Goal: Transaction & Acquisition: Book appointment/travel/reservation

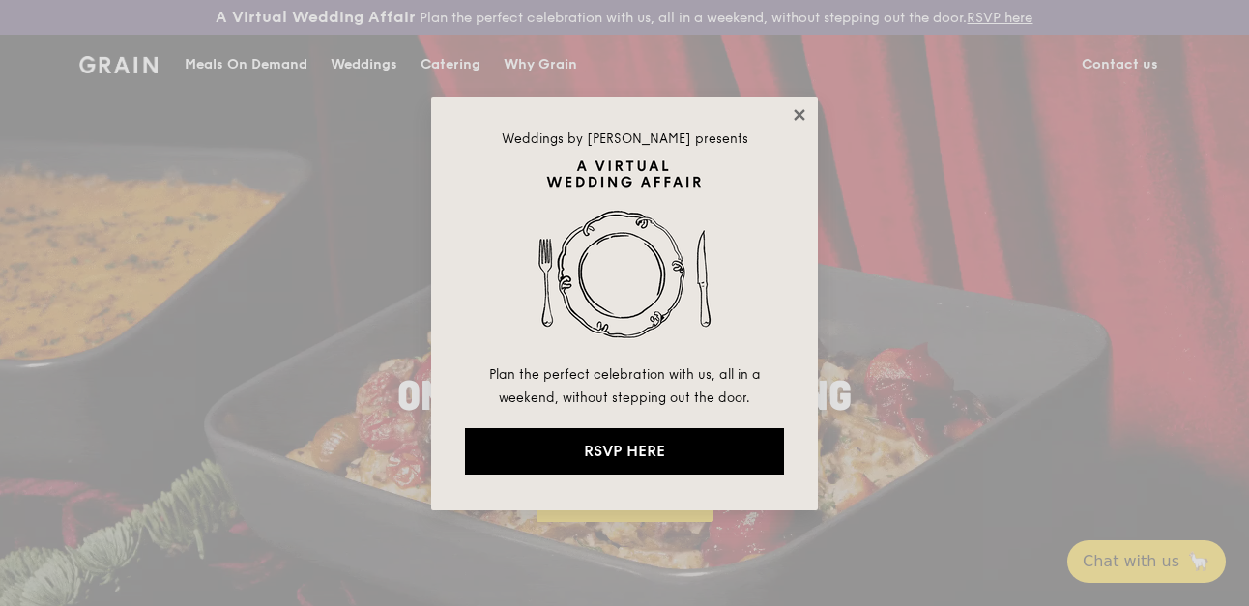
click at [800, 114] on icon at bounding box center [799, 114] width 11 height 11
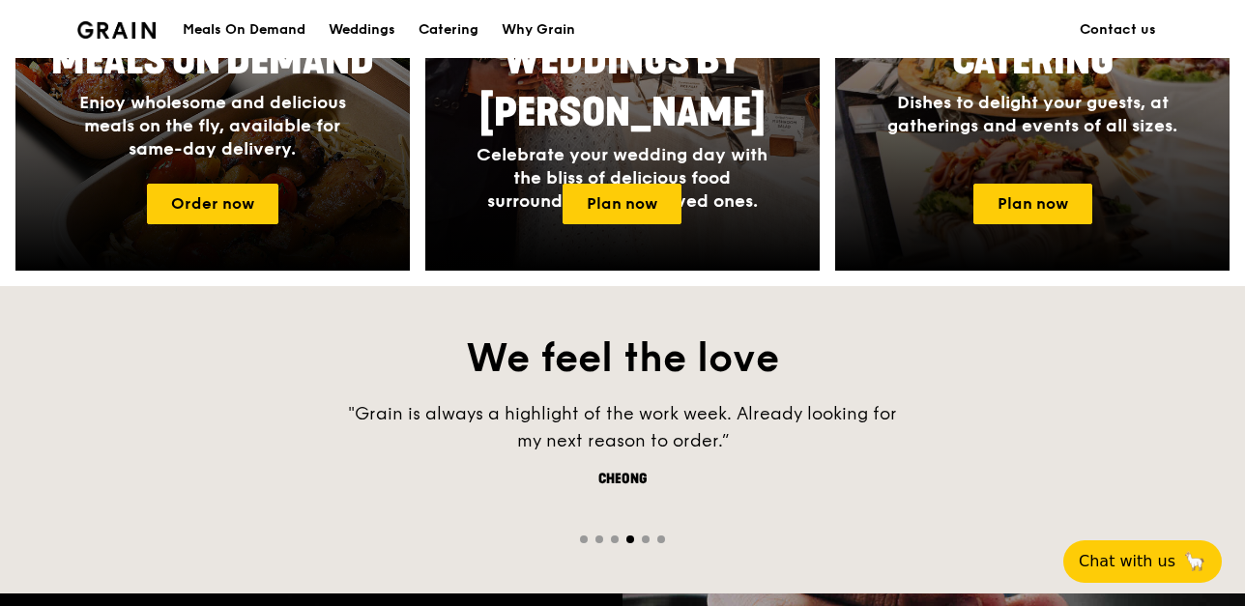
scroll to position [774, 0]
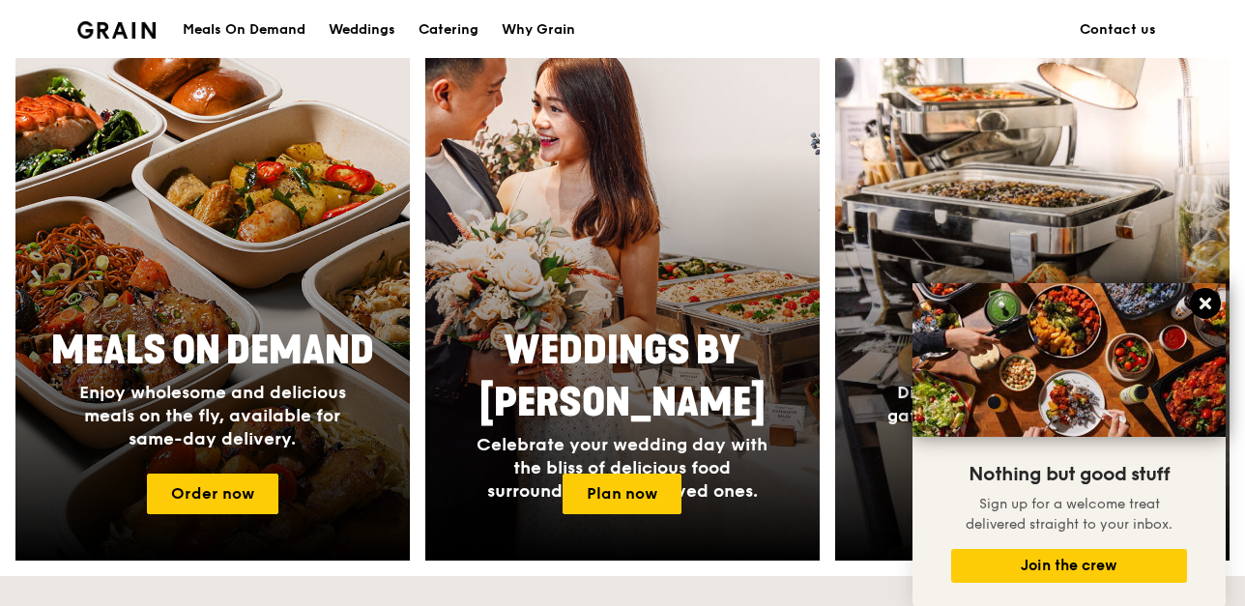
click at [1207, 302] on icon at bounding box center [1206, 304] width 12 height 12
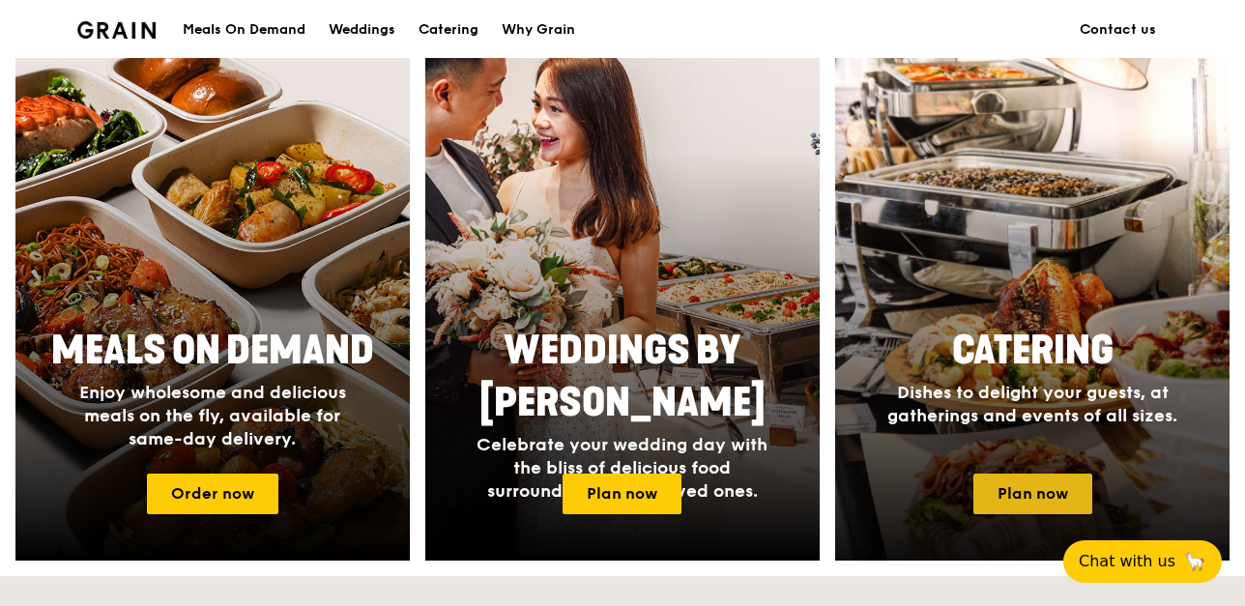
click at [1038, 485] on link "Plan now" at bounding box center [1033, 494] width 119 height 41
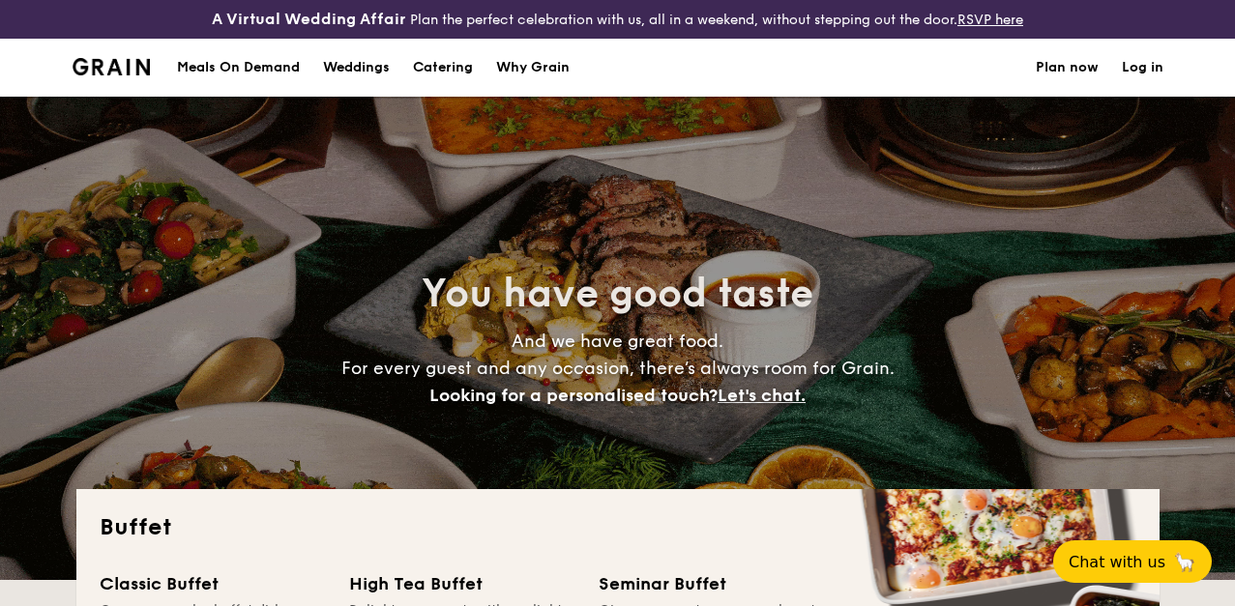
select select
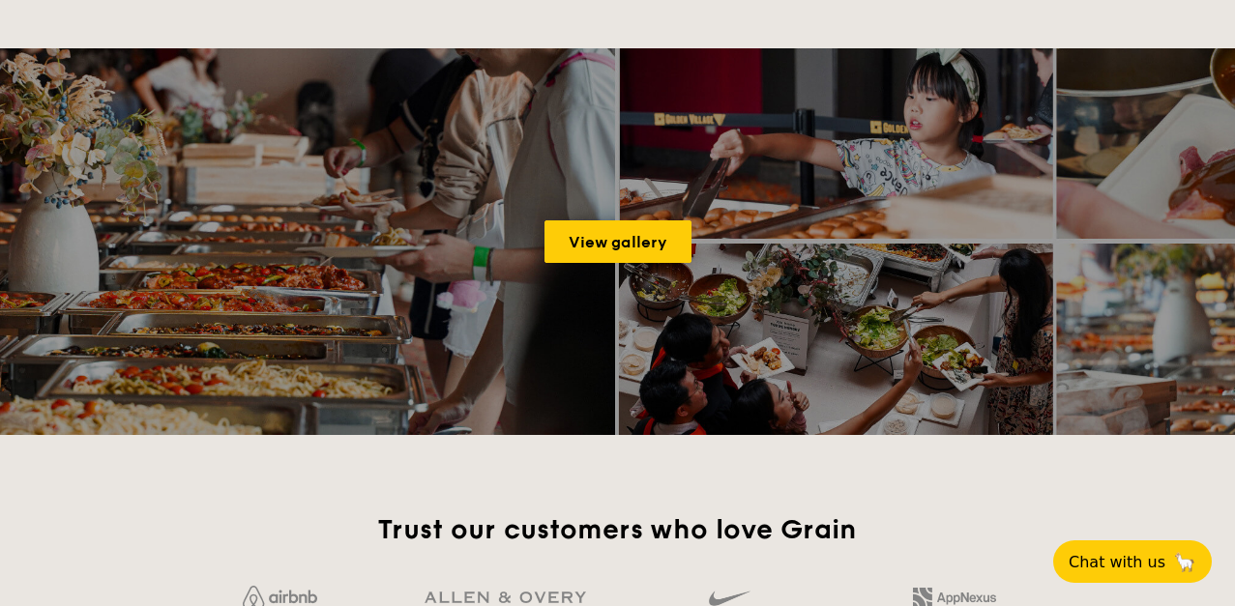
scroll to position [2514, 0]
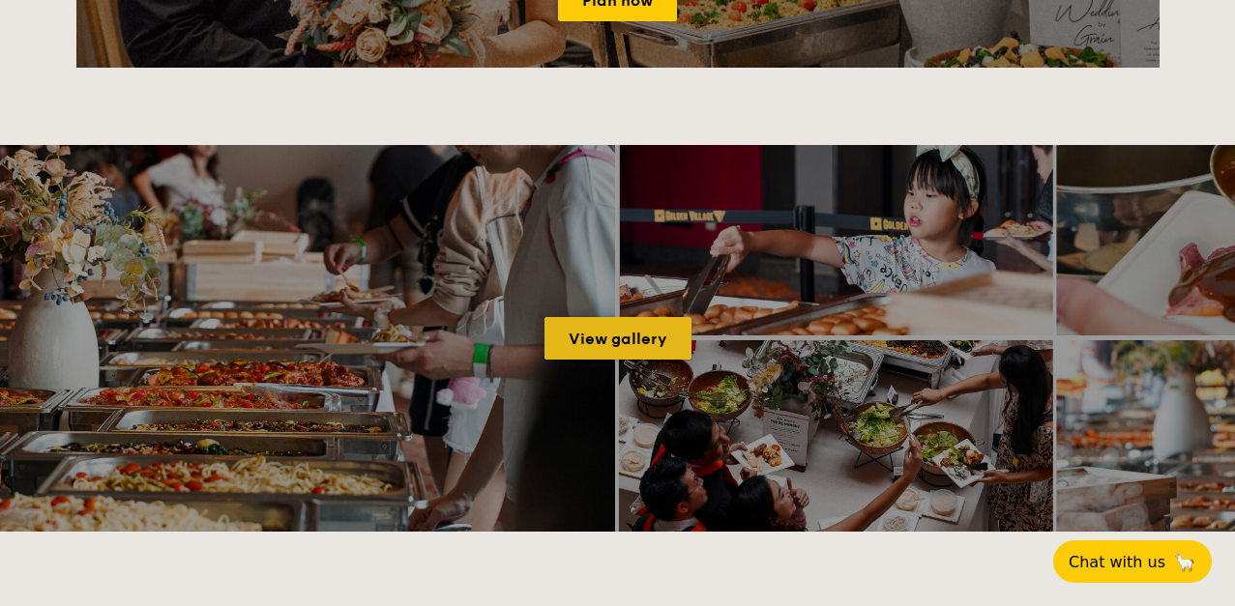
click at [625, 338] on link "View gallery" at bounding box center [617, 338] width 147 height 43
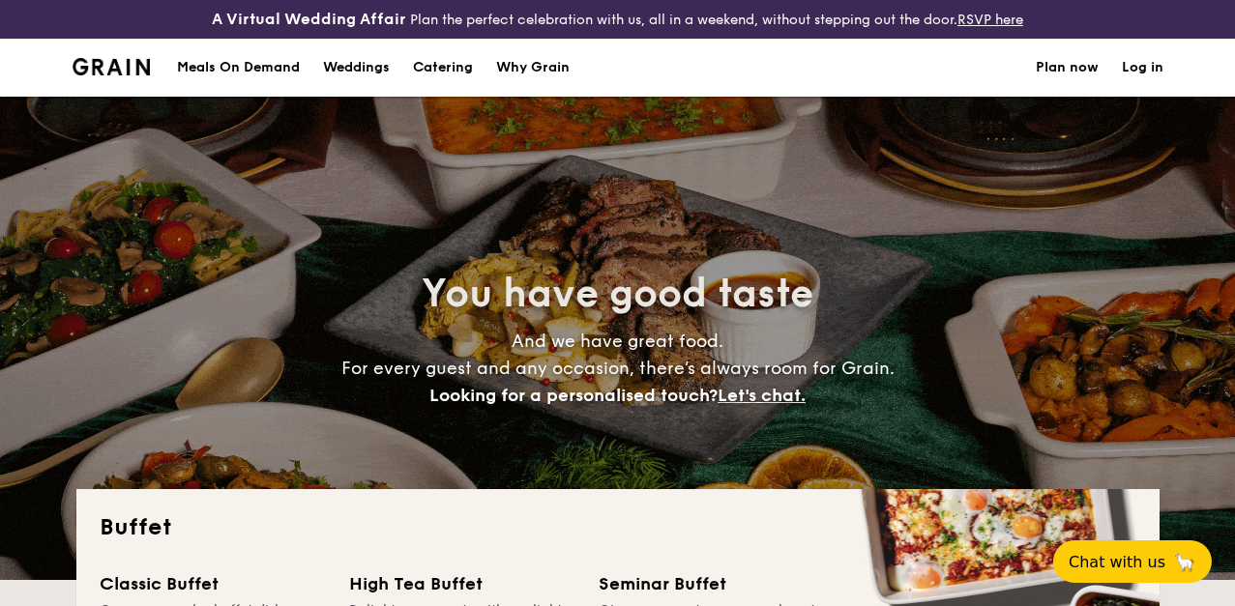
select select
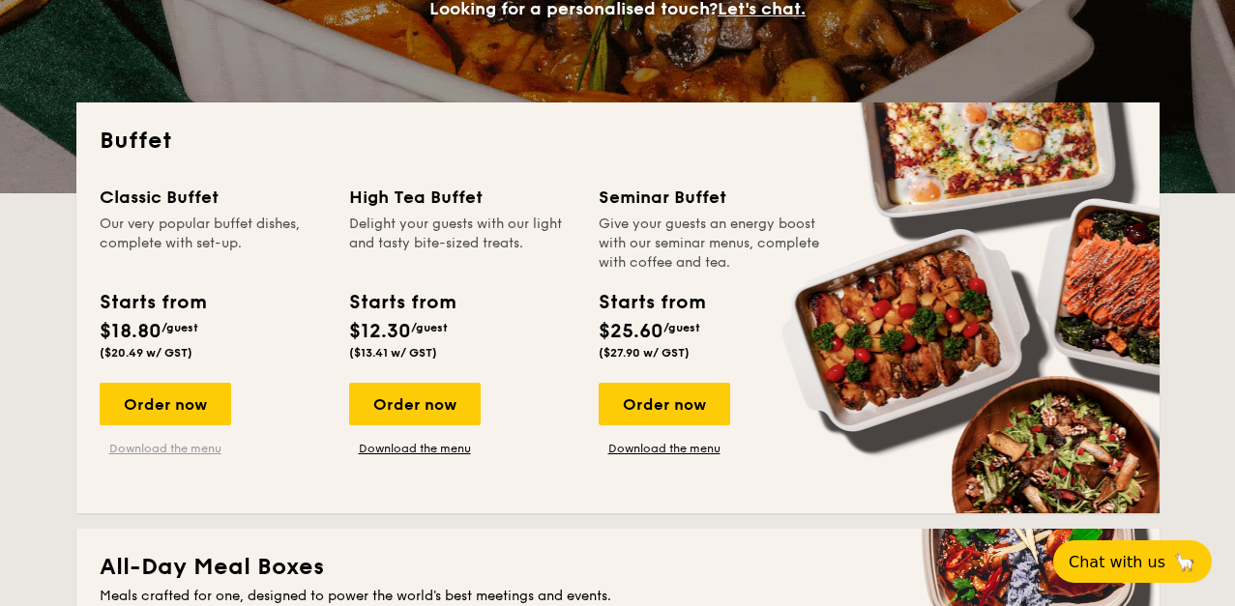
click at [153, 449] on link "Download the menu" at bounding box center [166, 448] width 132 height 15
